Goal: Task Accomplishment & Management: Use online tool/utility

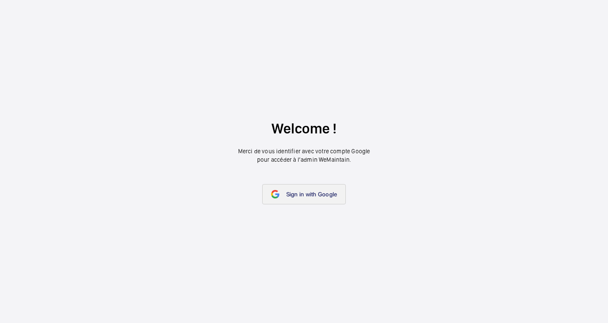
click at [317, 195] on span "Sign in with Google" at bounding box center [311, 194] width 51 height 7
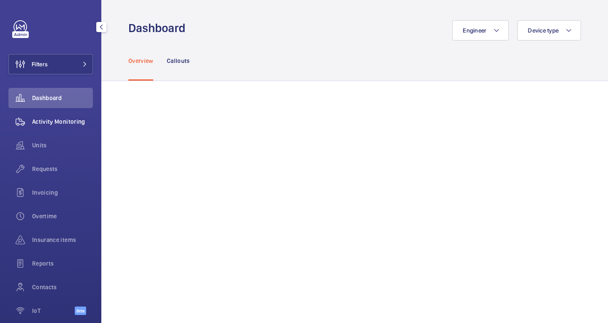
click at [59, 119] on span "Activity Monitoring" at bounding box center [62, 121] width 61 height 8
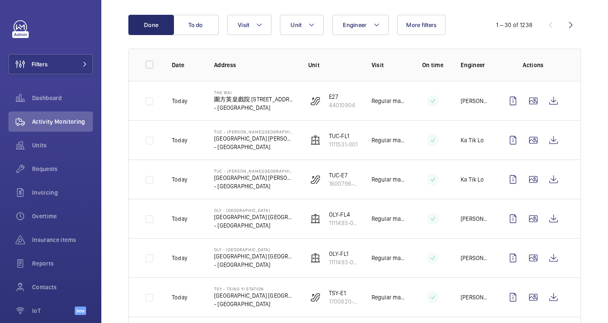
scroll to position [46, 0]
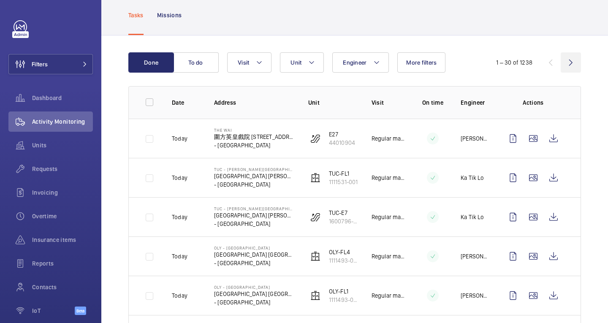
click at [568, 63] on wm-front-icon-button at bounding box center [571, 62] width 20 height 20
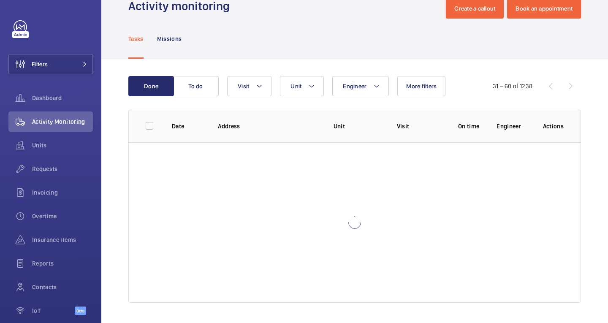
scroll to position [22, 0]
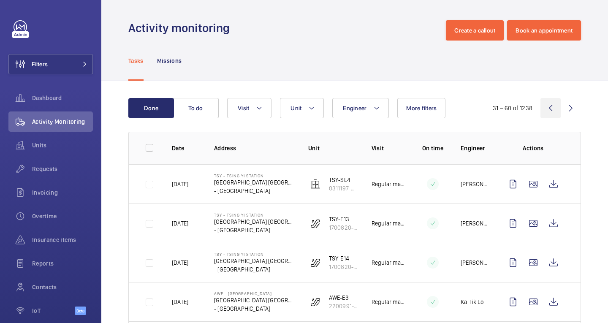
click at [542, 105] on wm-front-icon-button at bounding box center [550, 108] width 20 height 20
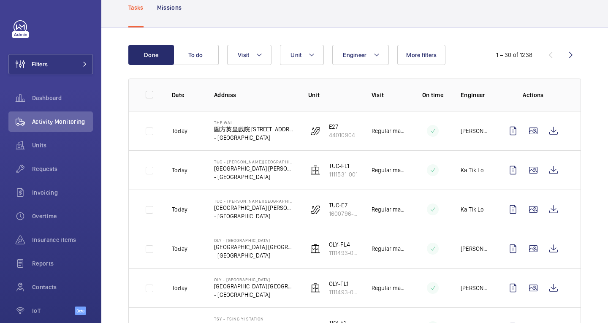
scroll to position [52, 0]
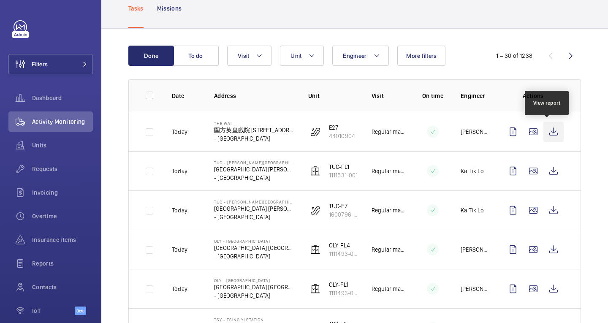
click at [547, 135] on wm-front-icon-button at bounding box center [553, 132] width 20 height 20
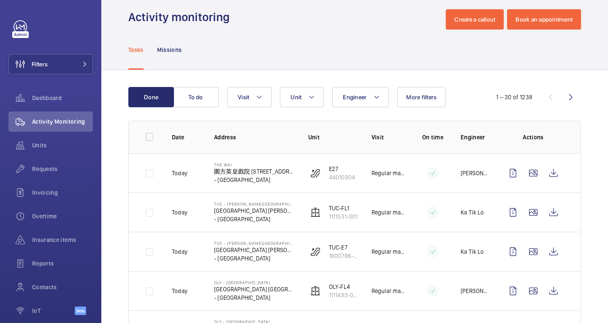
scroll to position [0, 0]
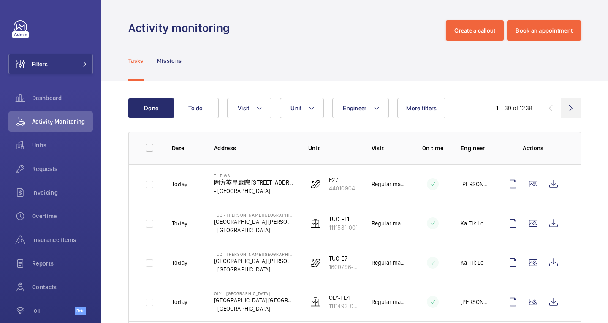
click at [571, 107] on wm-front-icon-button at bounding box center [571, 108] width 20 height 20
click at [545, 109] on wm-front-icon-button at bounding box center [550, 108] width 20 height 20
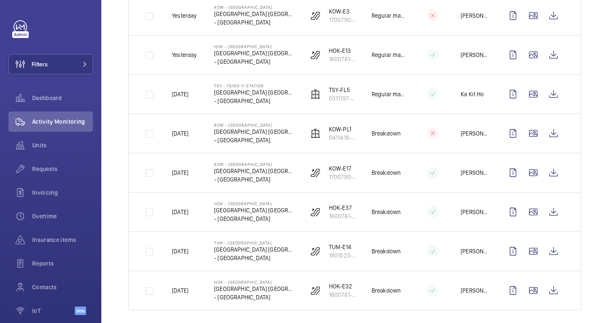
scroll to position [1040, 0]
